Goal: Find specific page/section: Find specific page/section

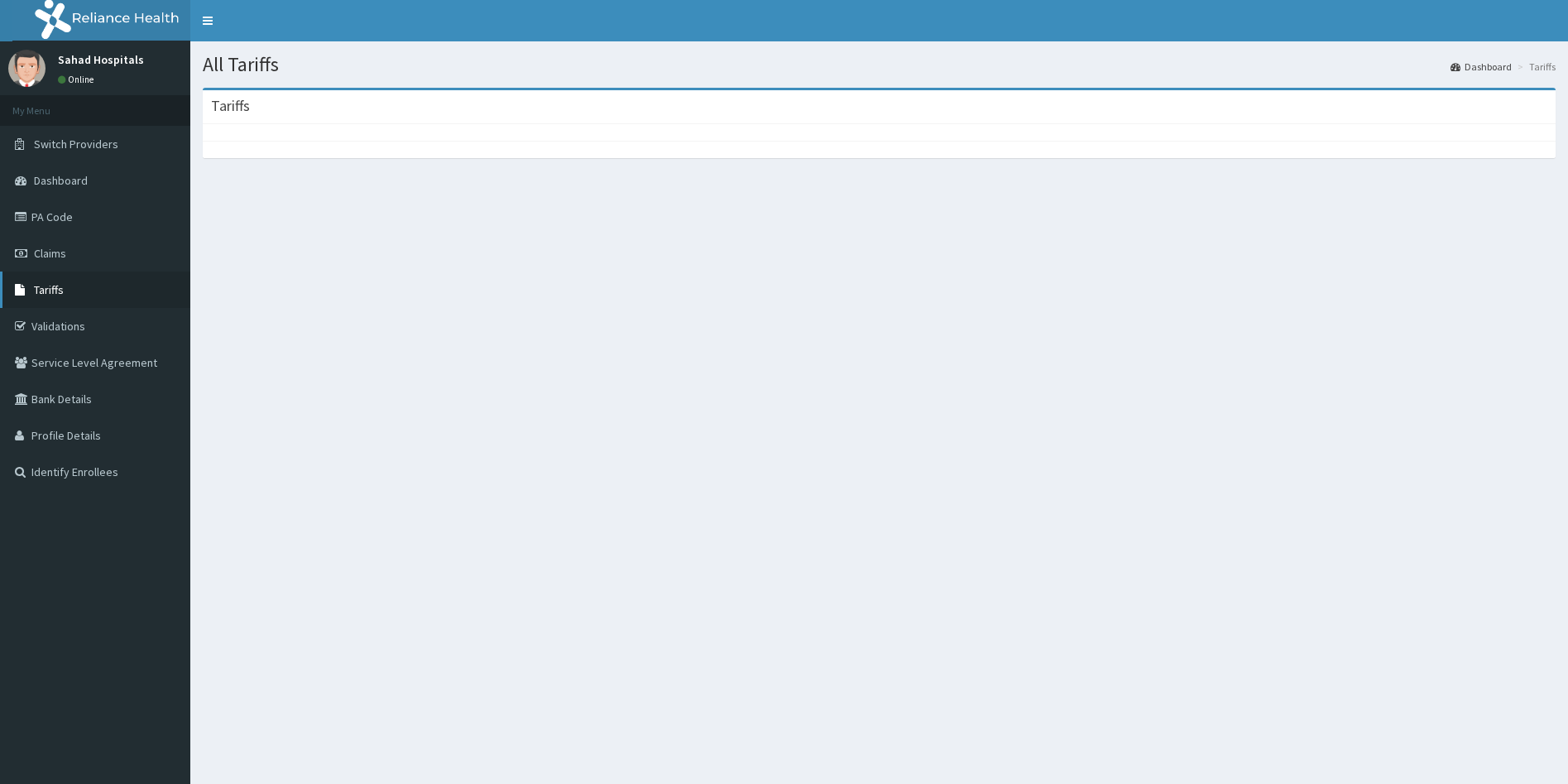
click at [56, 295] on span "Tariffs" at bounding box center [48, 289] width 30 height 15
click at [57, 295] on span "Tariffs" at bounding box center [48, 289] width 30 height 15
click at [80, 221] on link "PA Code" at bounding box center [95, 216] width 190 height 37
click at [45, 286] on span "Tariffs" at bounding box center [48, 289] width 30 height 15
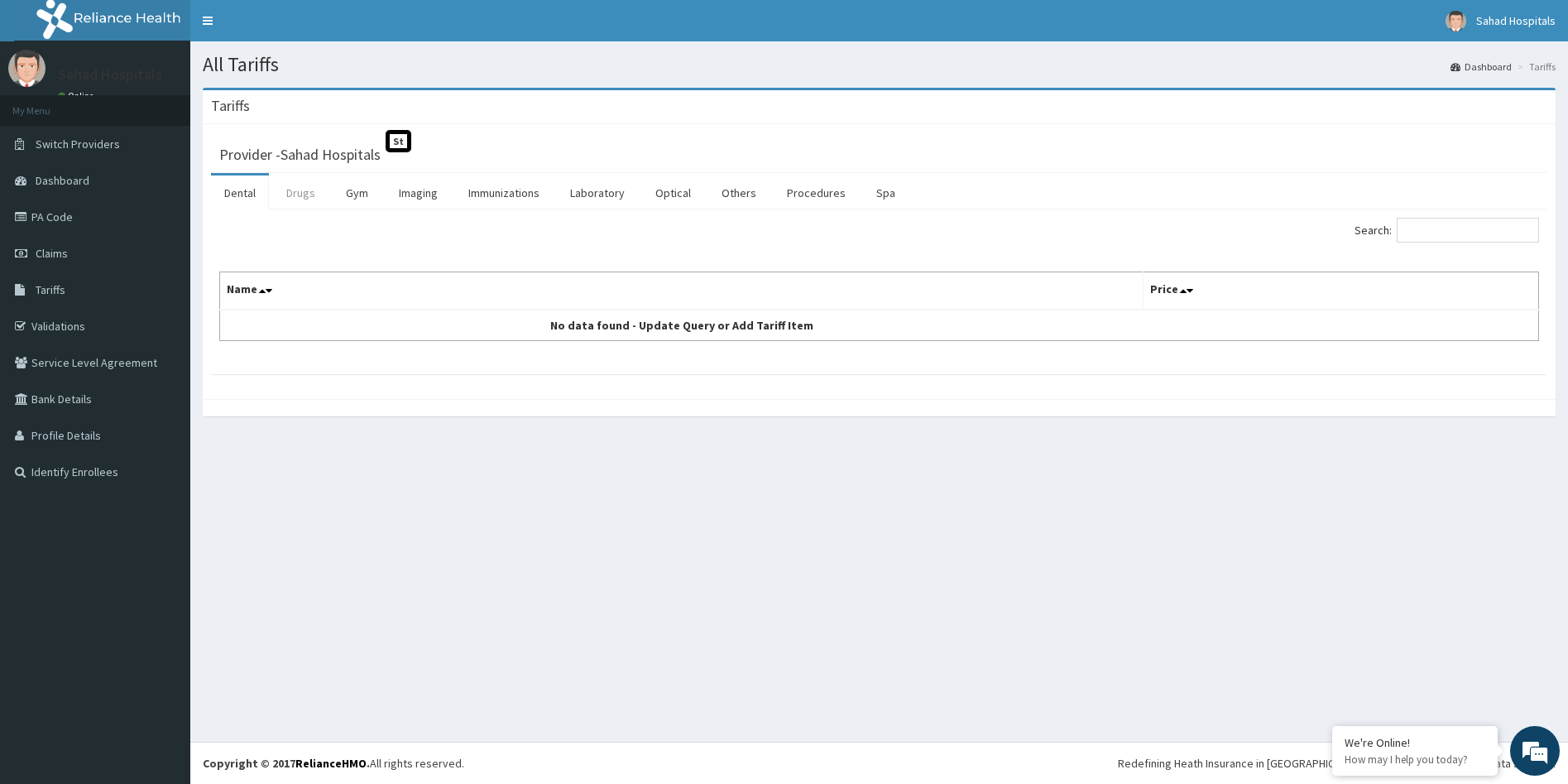
click at [299, 197] on link "Drugs" at bounding box center [301, 192] width 56 height 35
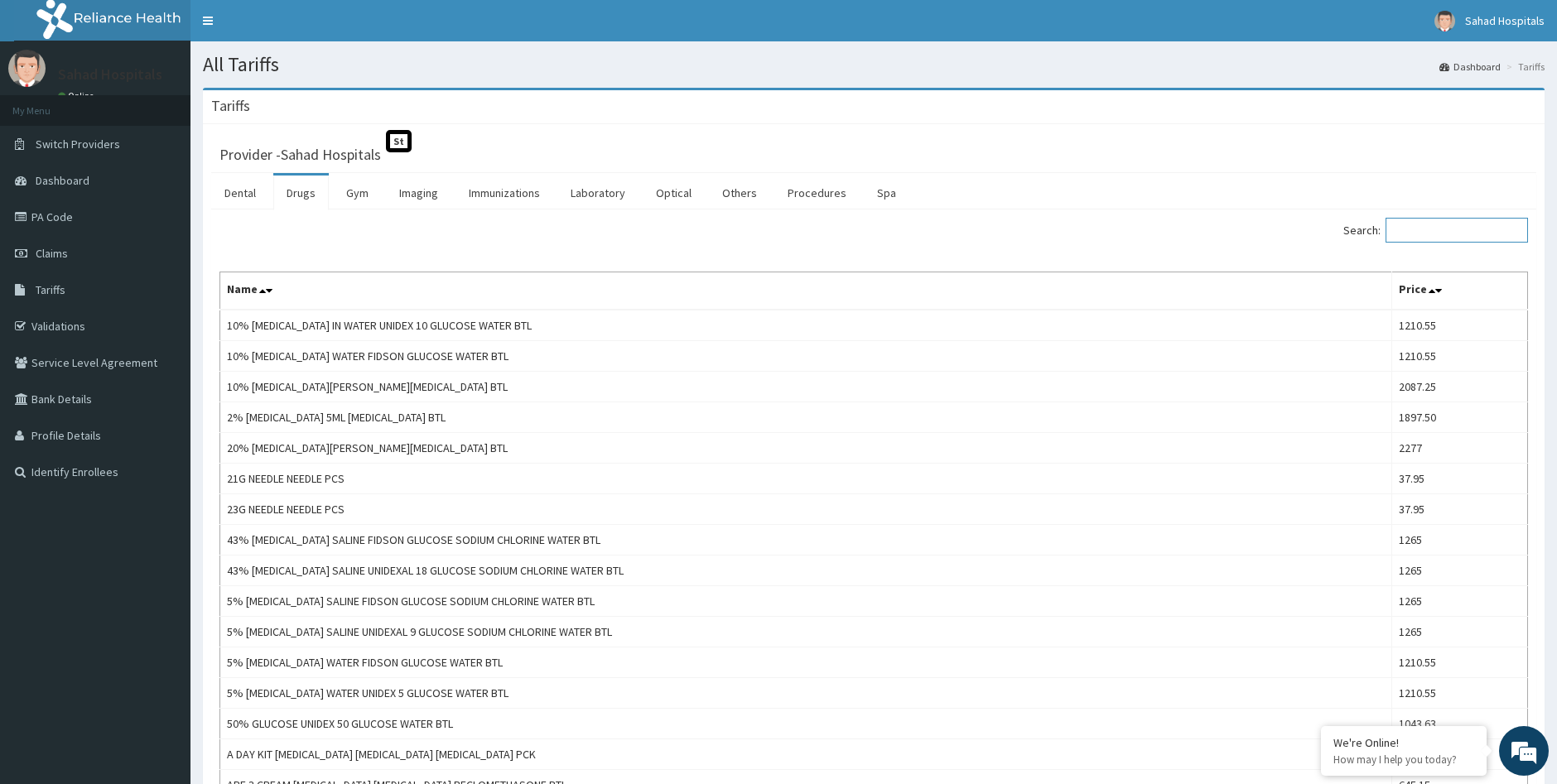
click at [1413, 227] on input "Search:" at bounding box center [1456, 230] width 143 height 25
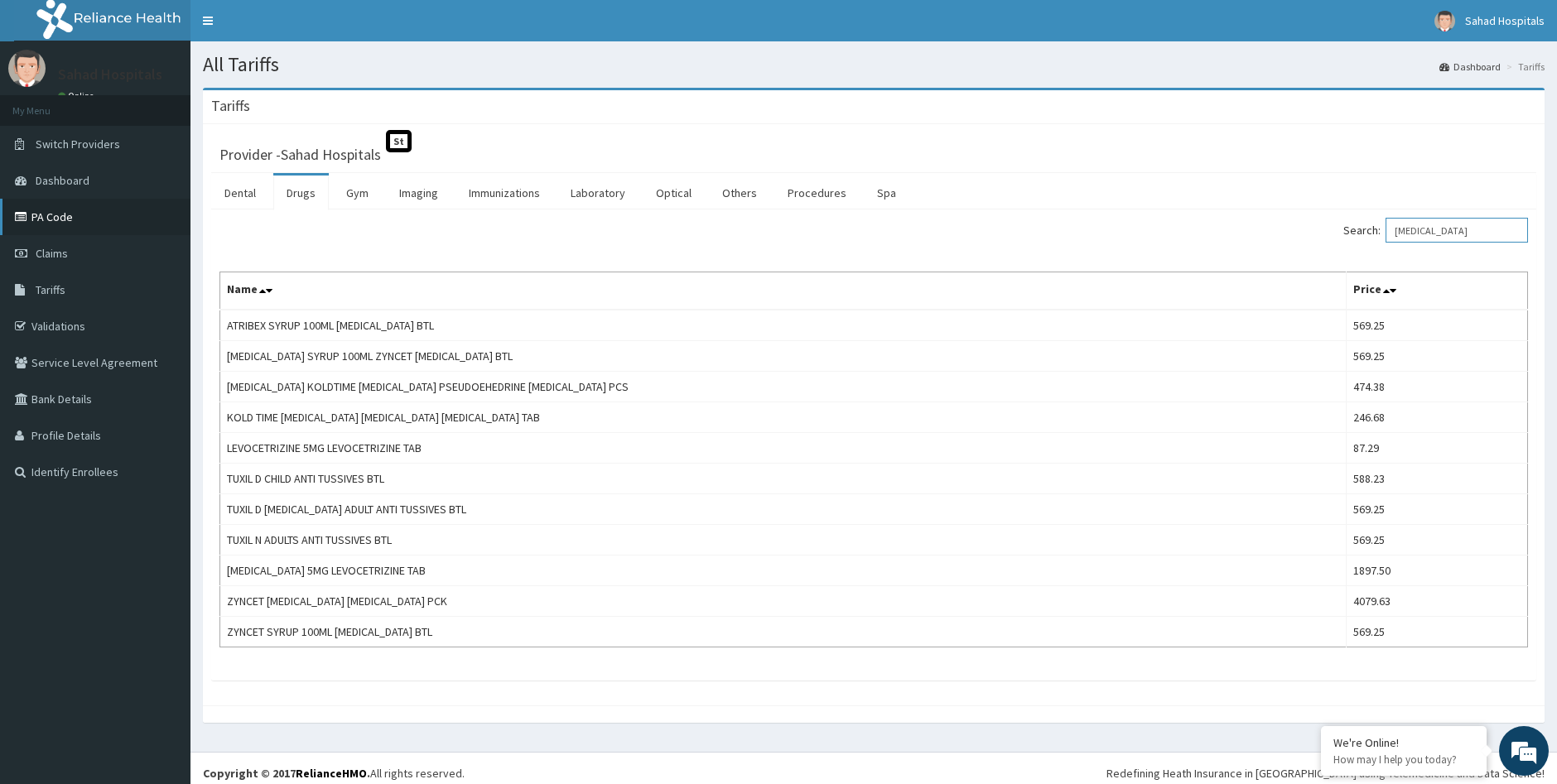
type input "cetirizine"
click at [75, 217] on link "PA Code" at bounding box center [95, 216] width 190 height 37
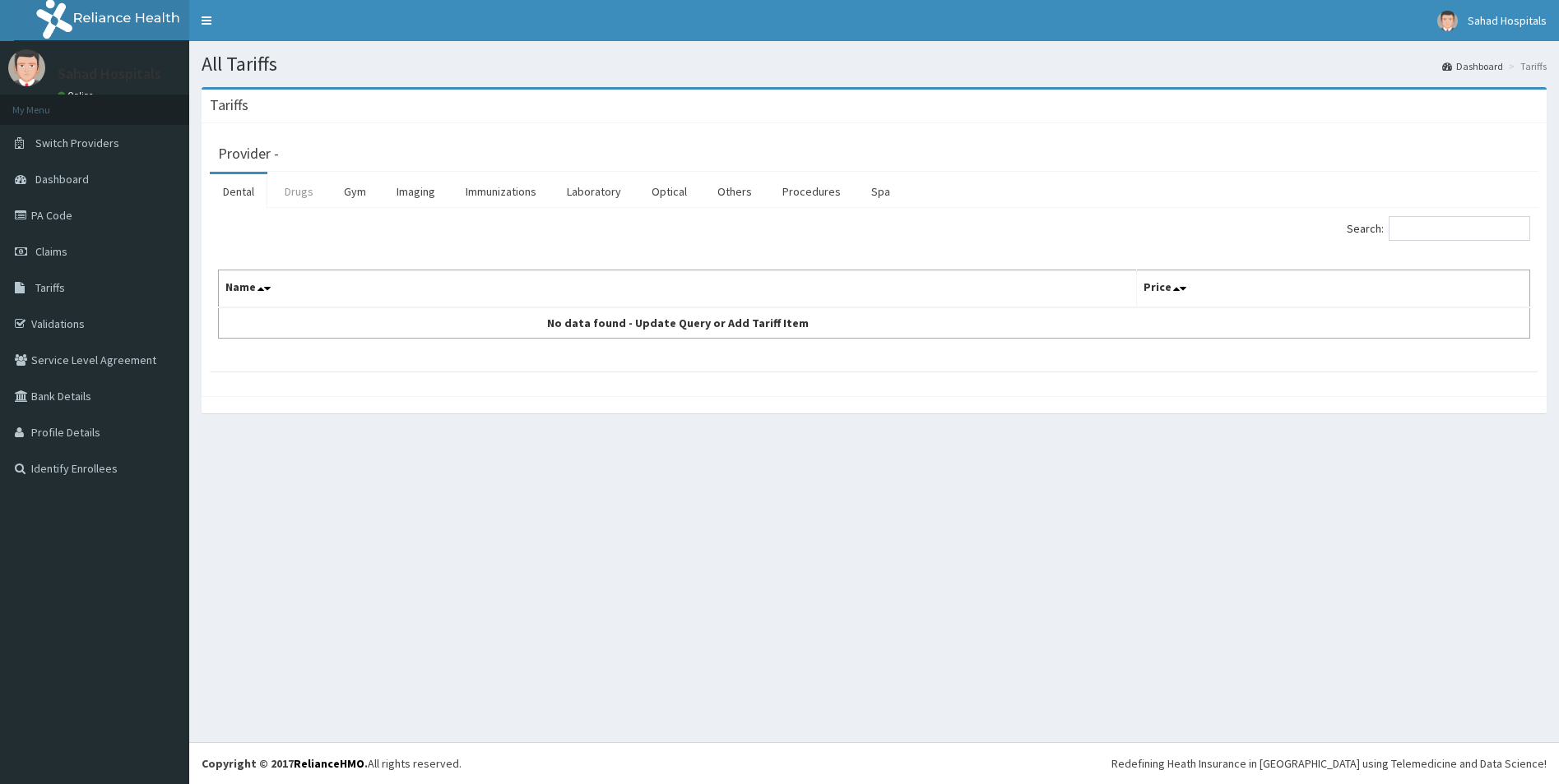
click at [306, 182] on link "Drugs" at bounding box center [299, 191] width 55 height 35
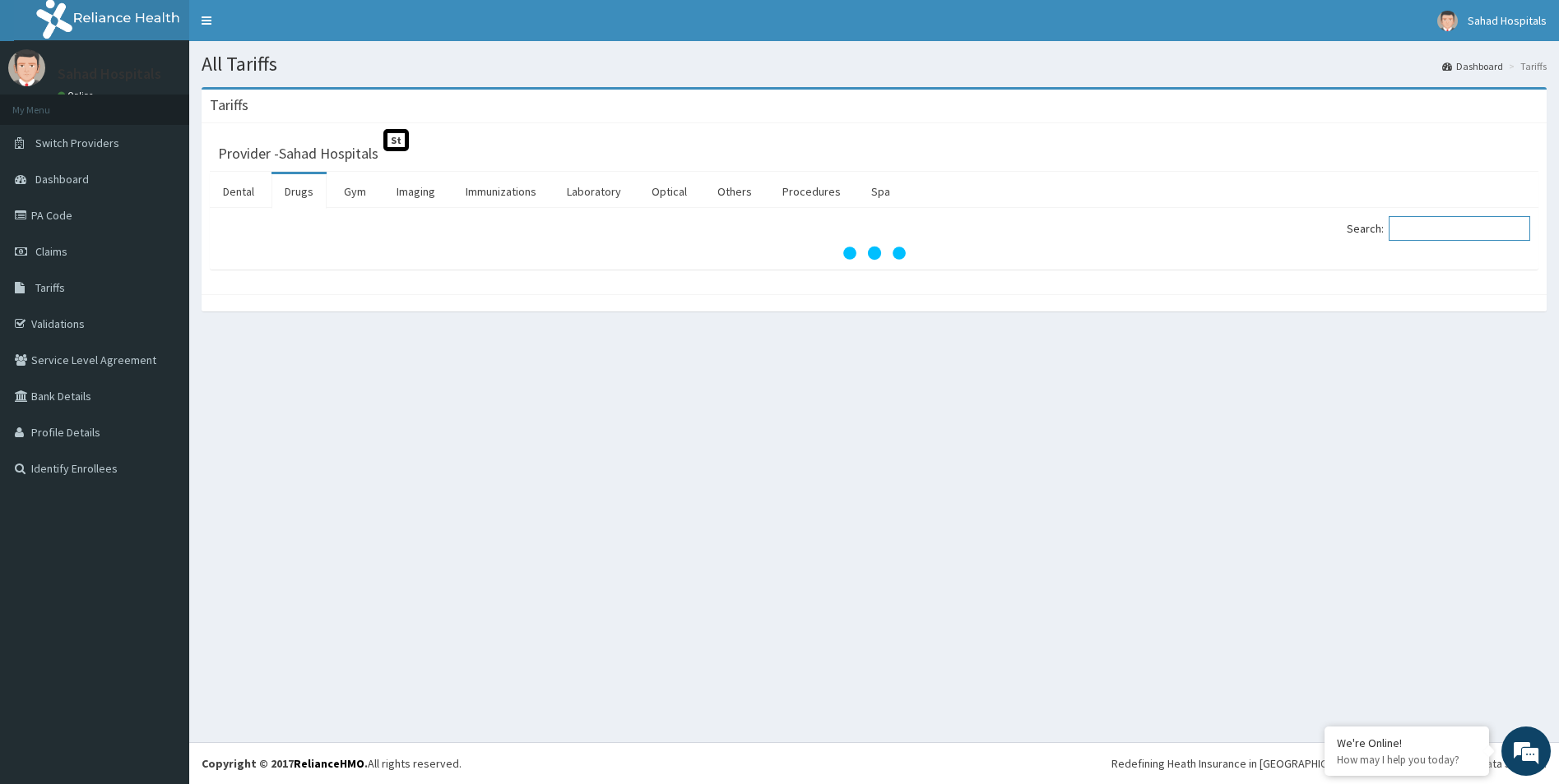
click at [1477, 236] on input "Search:" at bounding box center [1459, 228] width 142 height 25
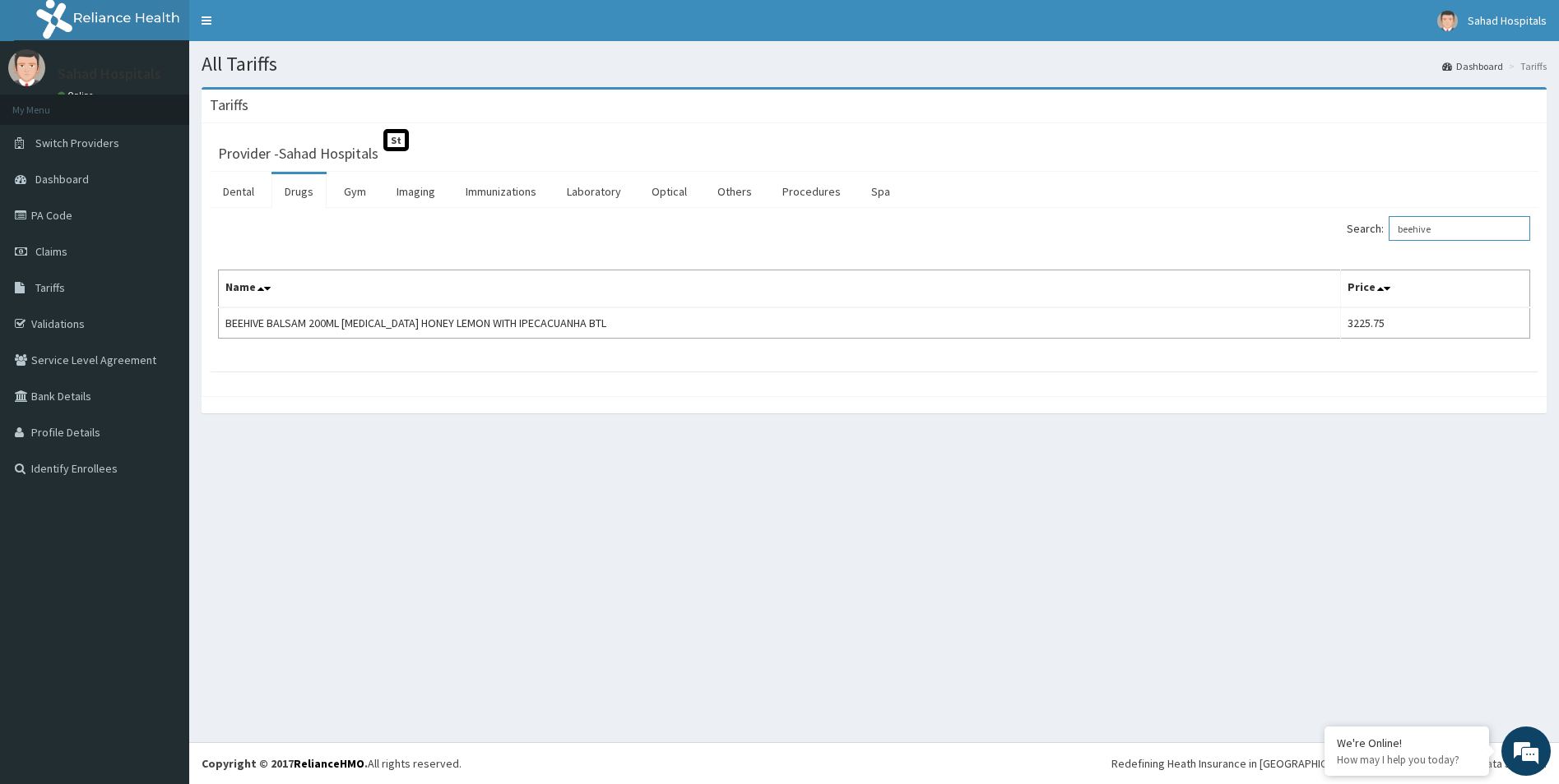
type input "beehive"
